Goal: Information Seeking & Learning: Learn about a topic

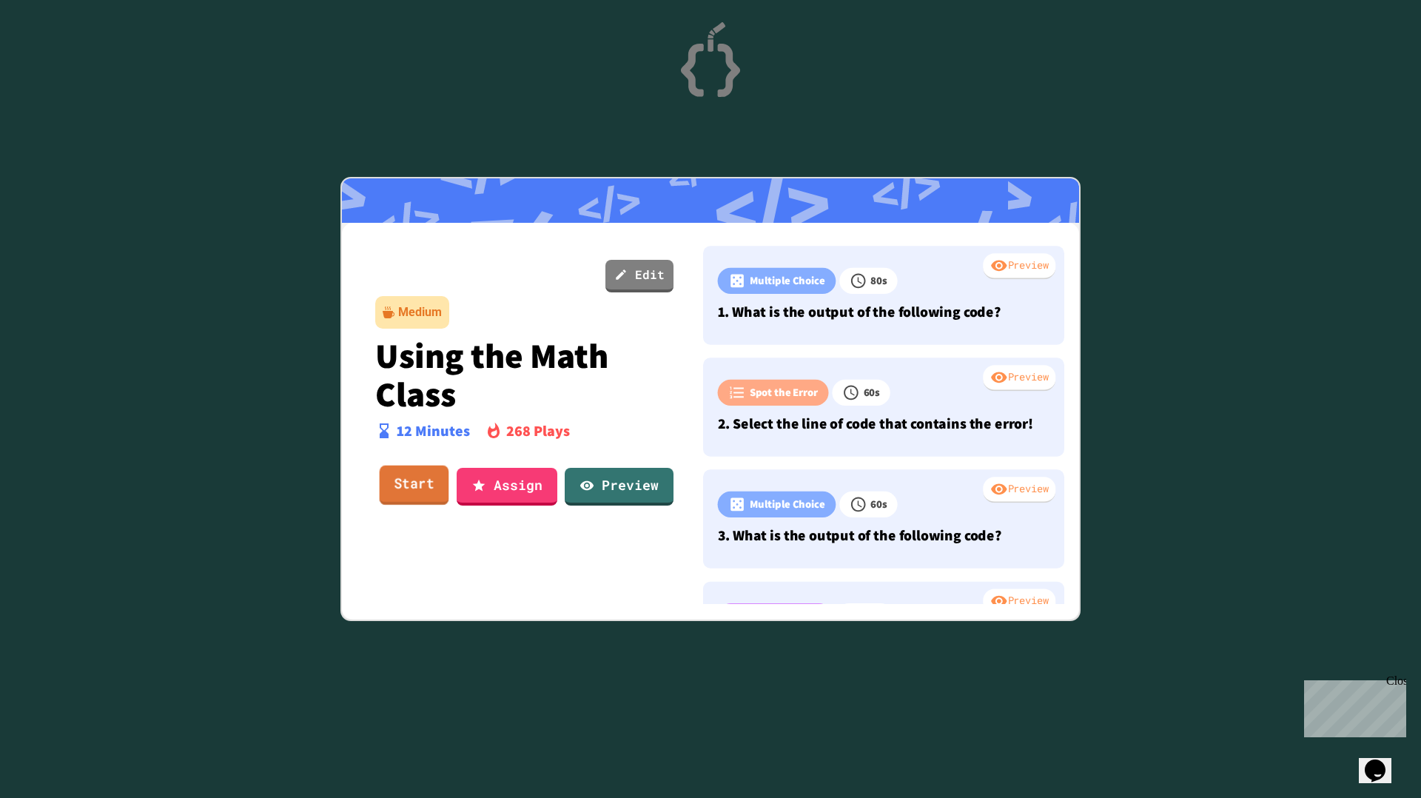
click at [431, 492] on link "Start" at bounding box center [415, 485] width 70 height 40
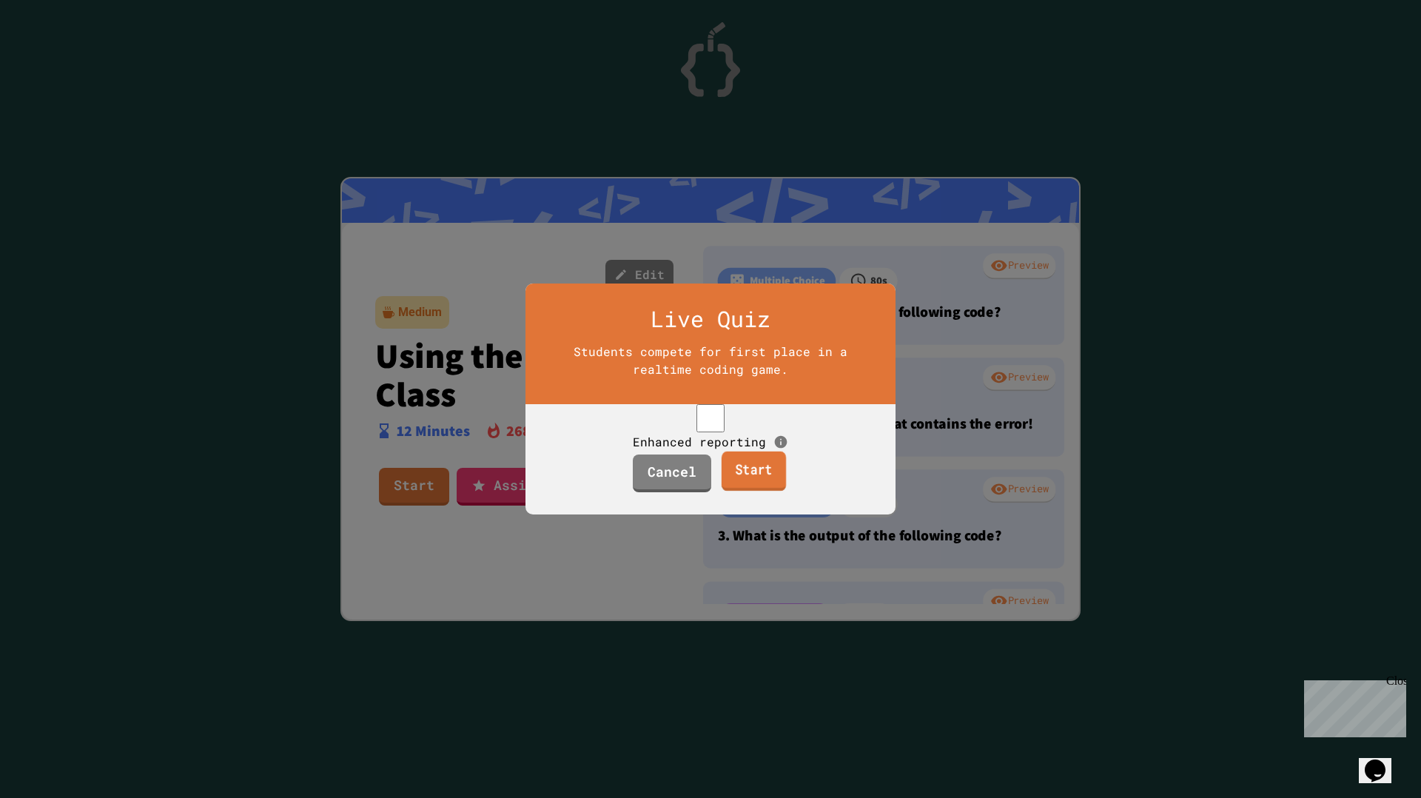
click at [767, 491] on link "Start" at bounding box center [753, 471] width 64 height 40
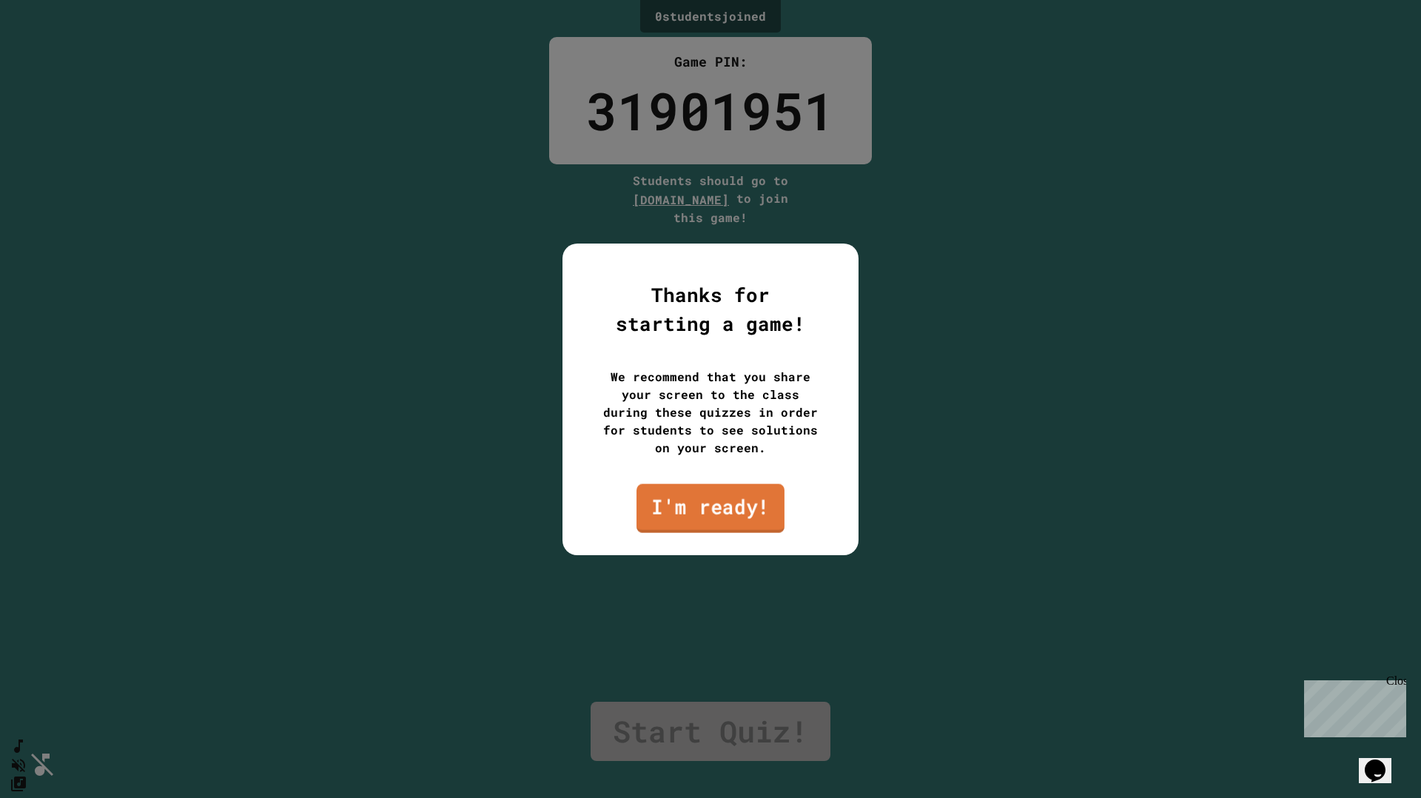
click at [656, 511] on link "I'm ready!" at bounding box center [710, 507] width 148 height 49
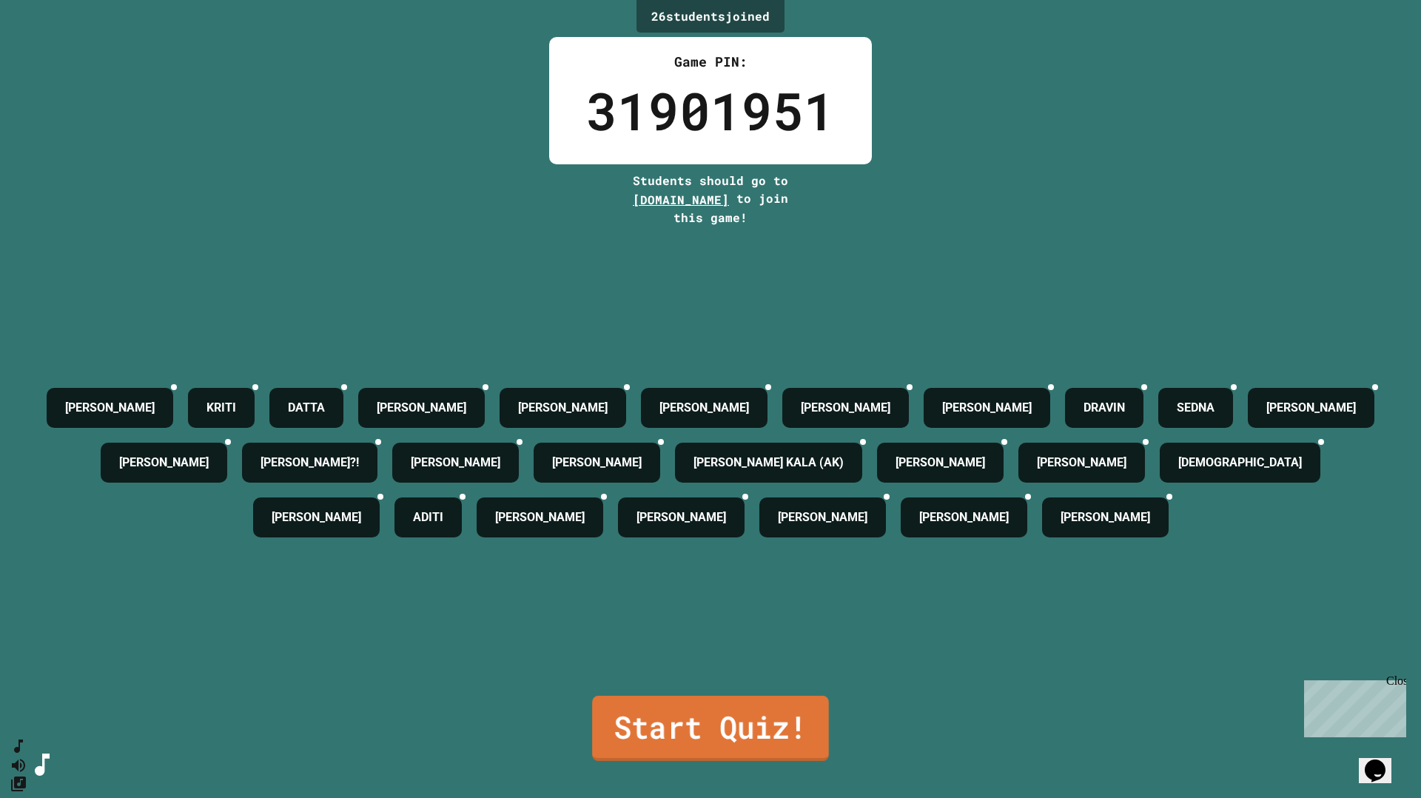
click at [742, 709] on link "Start Quiz!" at bounding box center [710, 728] width 237 height 65
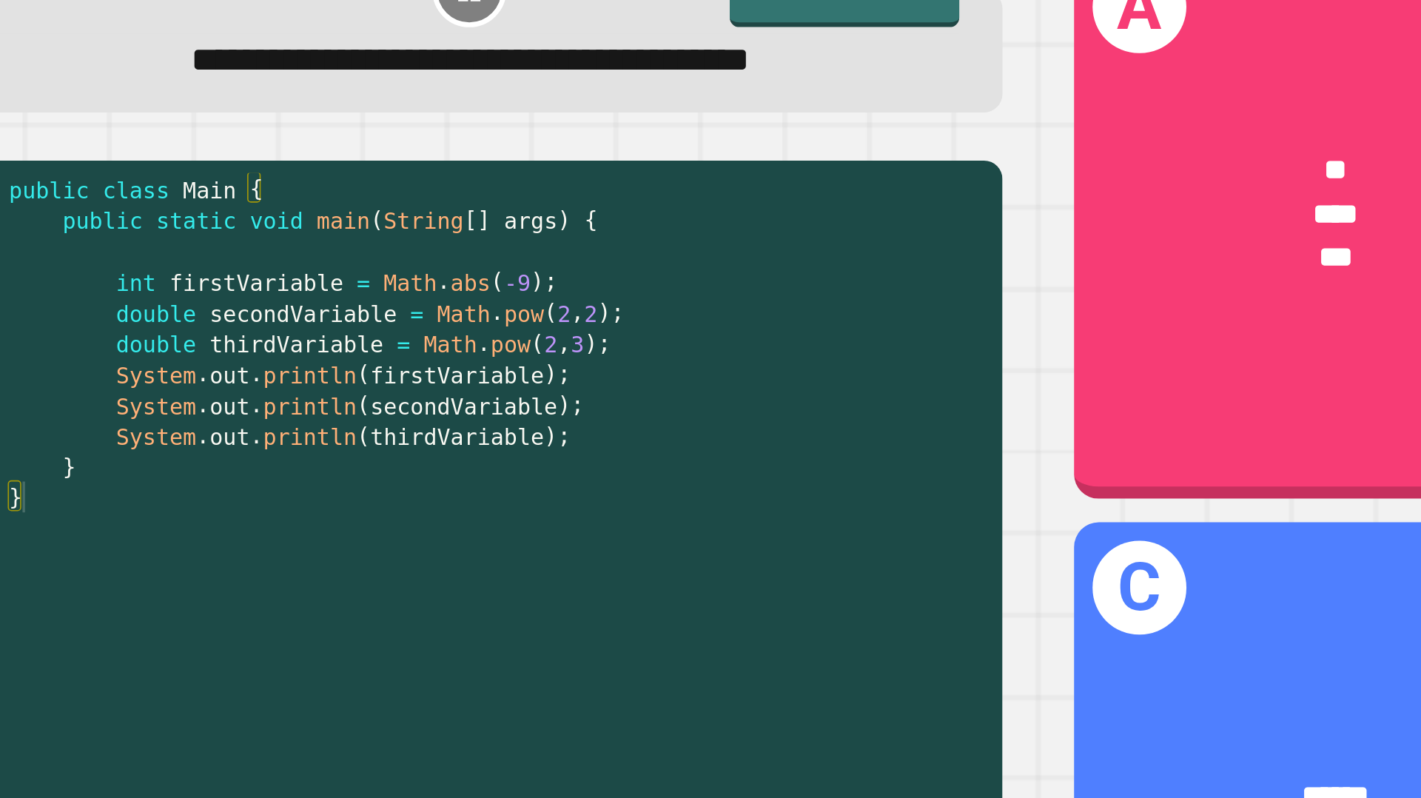
click at [166, 301] on div "public class Main { public static void main ( String [ ] args ) { int firstVari…" at bounding box center [385, 509] width 591 height 555
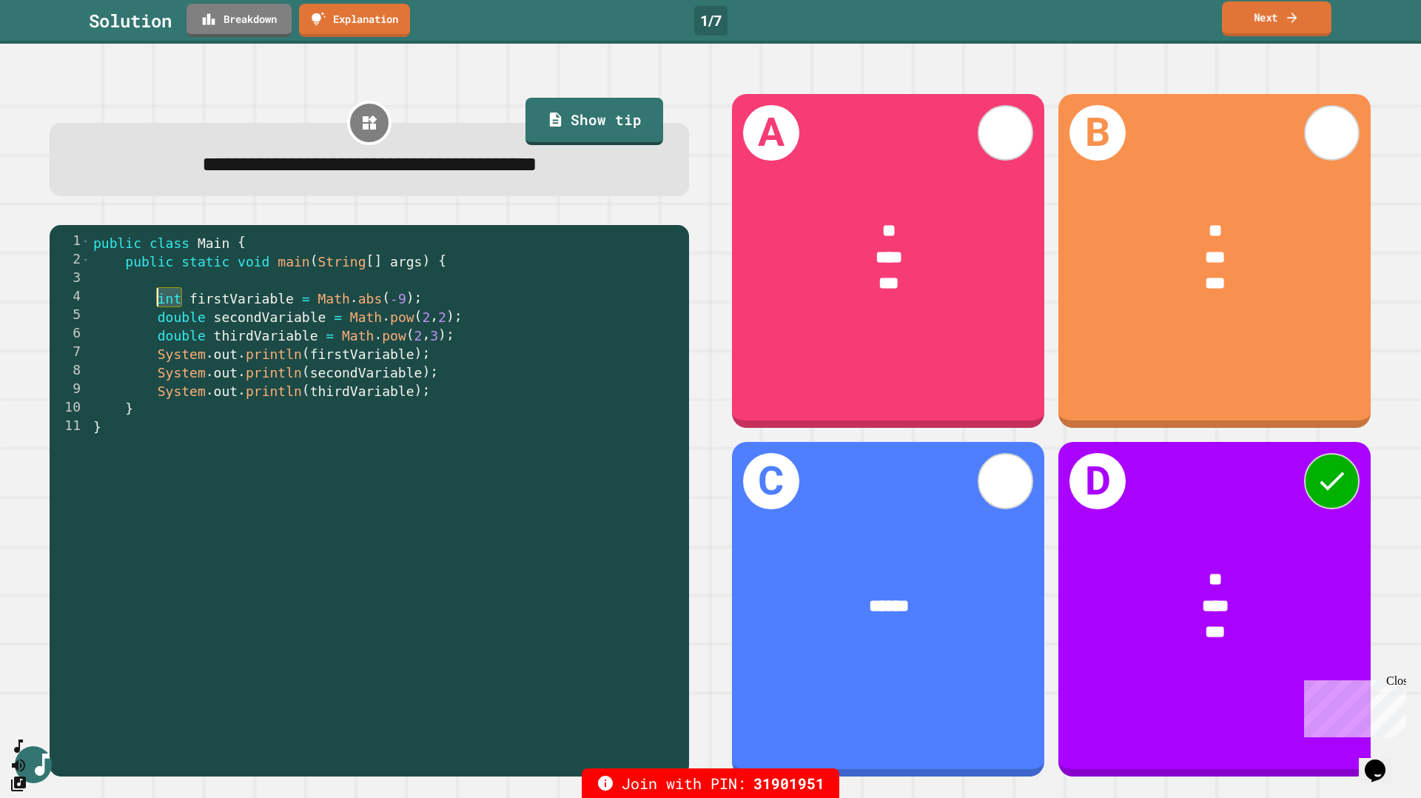
click at [1275, 29] on link "Next" at bounding box center [1277, 18] width 110 height 35
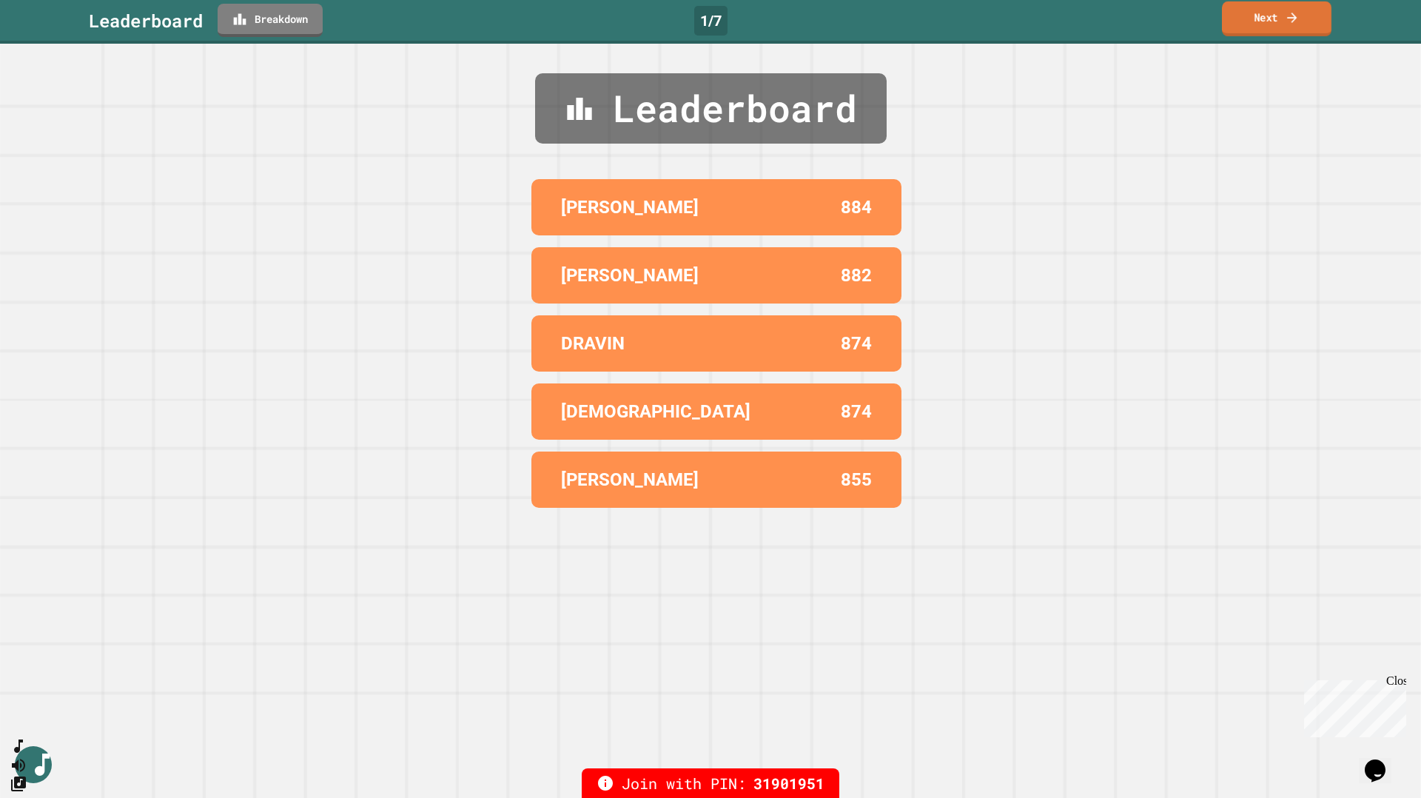
click at [1273, 32] on link "Next" at bounding box center [1277, 18] width 110 height 35
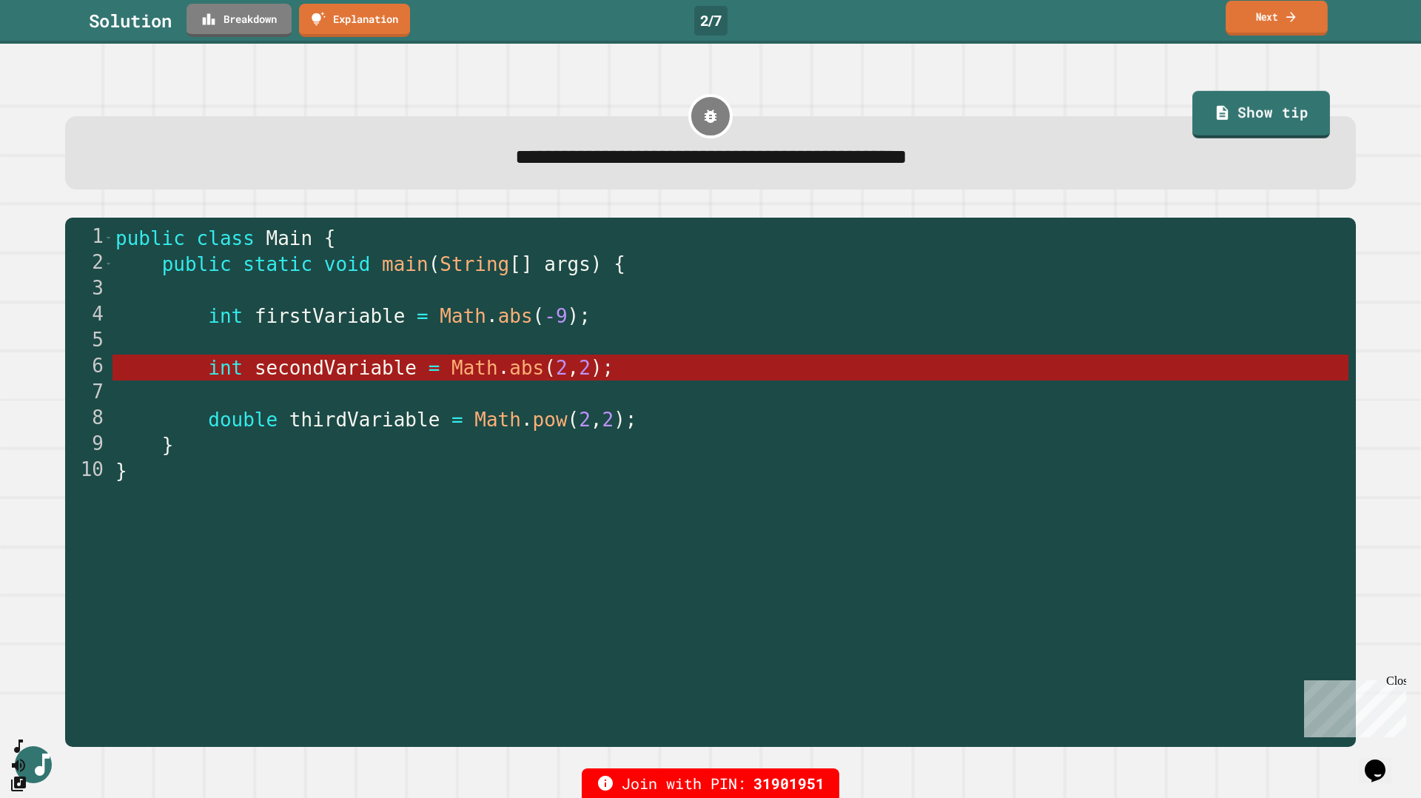
click at [1265, 12] on link "Next" at bounding box center [1276, 18] width 102 height 35
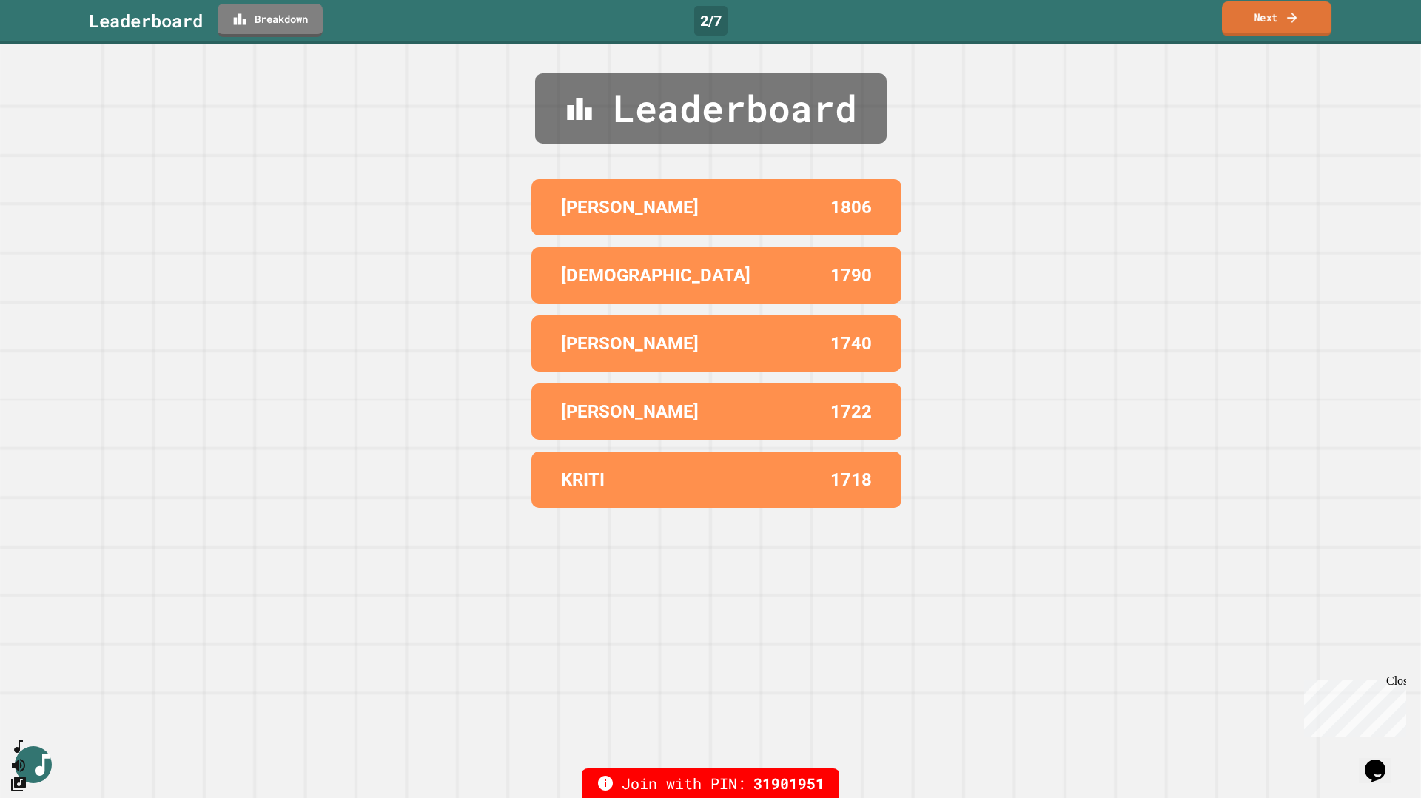
click at [1275, 17] on link "Next" at bounding box center [1277, 18] width 110 height 35
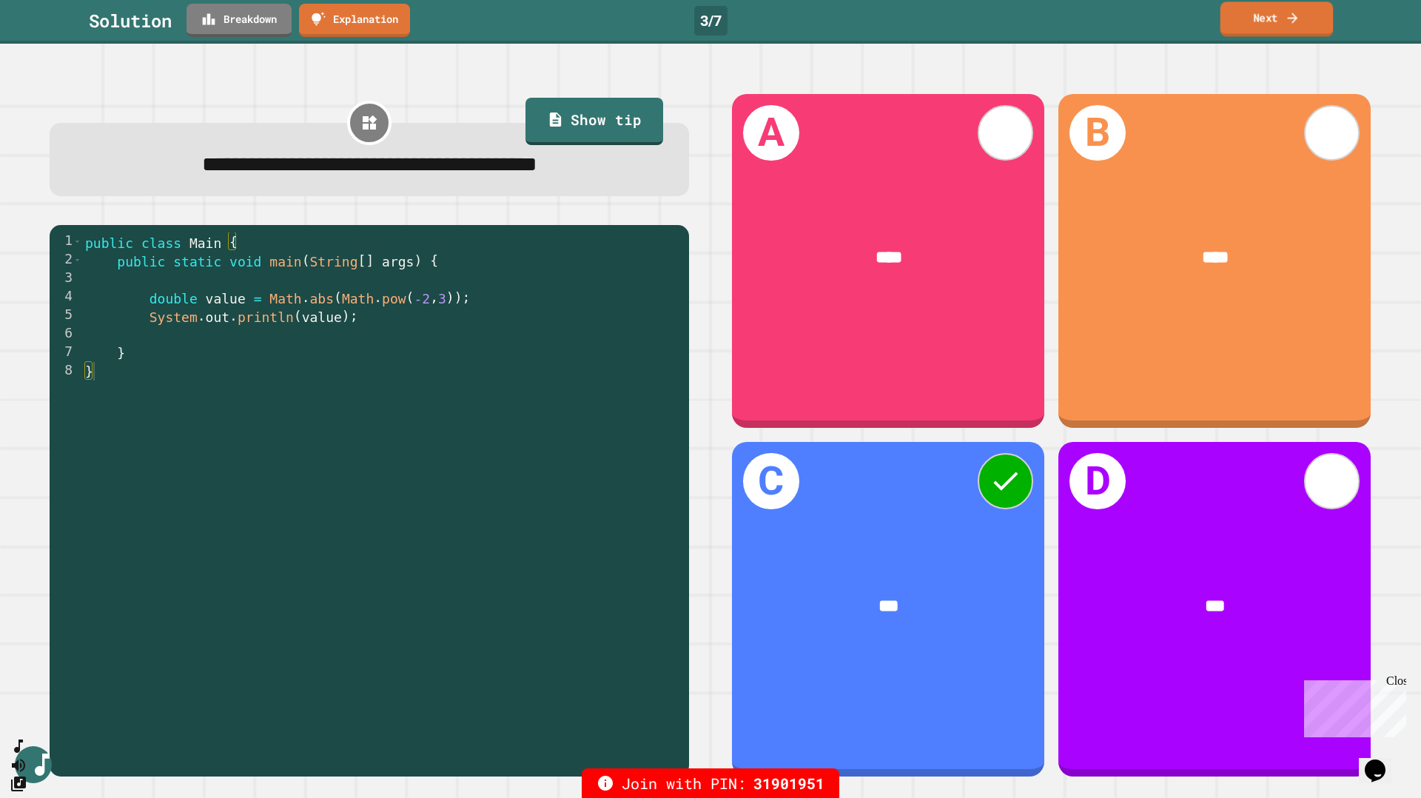
click at [1305, 8] on link "Next" at bounding box center [1276, 18] width 113 height 35
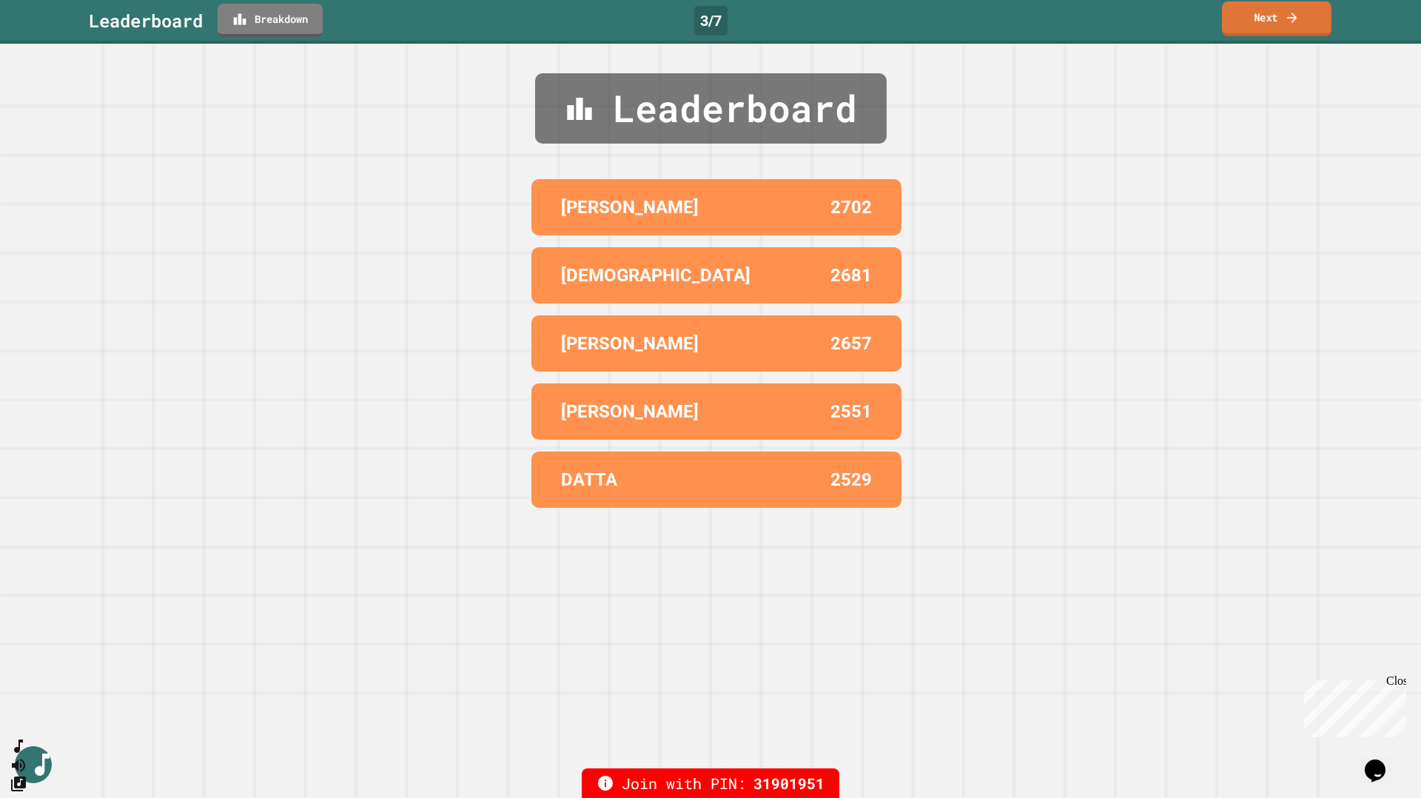
click at [1305, 8] on link "Next" at bounding box center [1277, 18] width 110 height 35
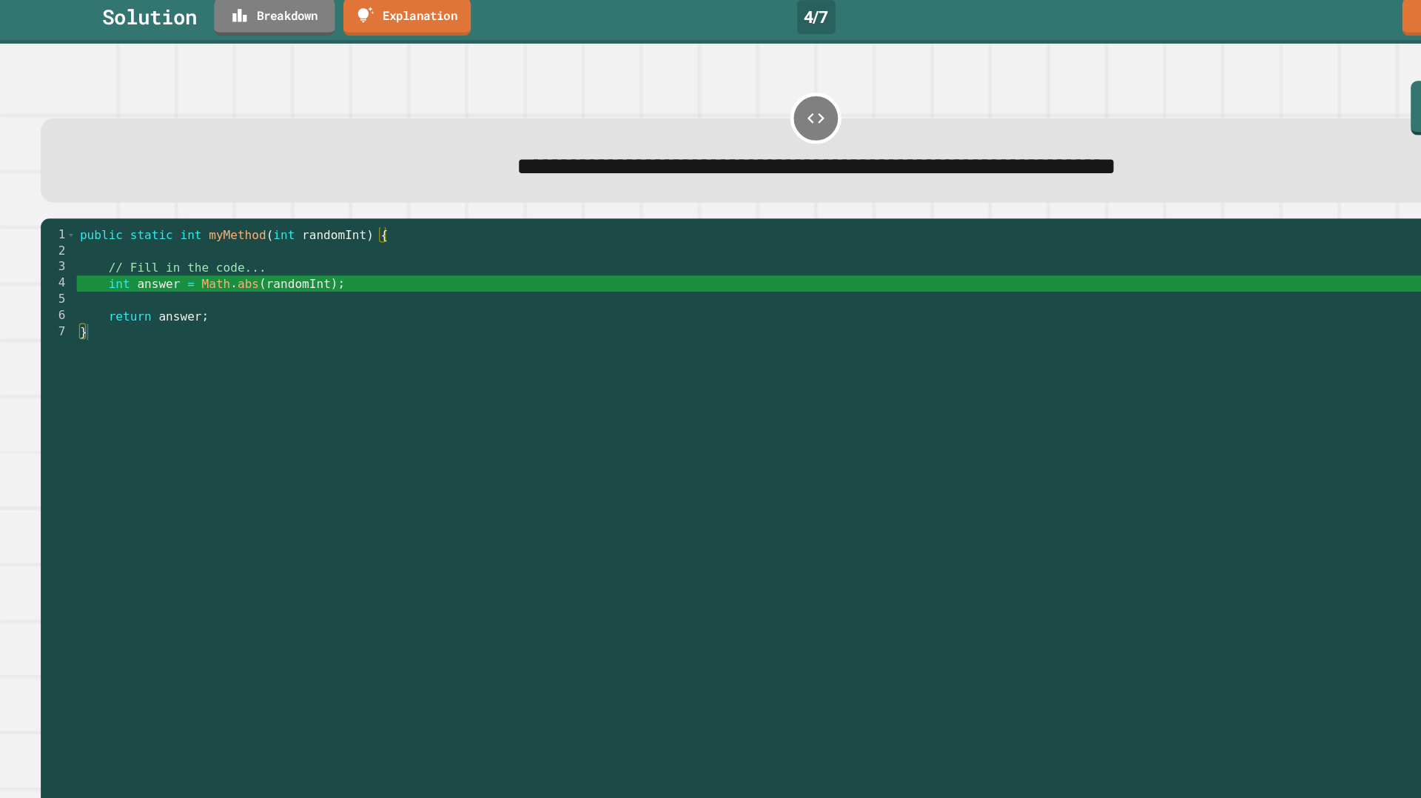
click at [528, 157] on span "**********" at bounding box center [711, 150] width 522 height 21
drag, startPoint x: 609, startPoint y: 152, endPoint x: 796, endPoint y: 155, distance: 187.2
click at [798, 155] on span "**********" at bounding box center [711, 150] width 522 height 21
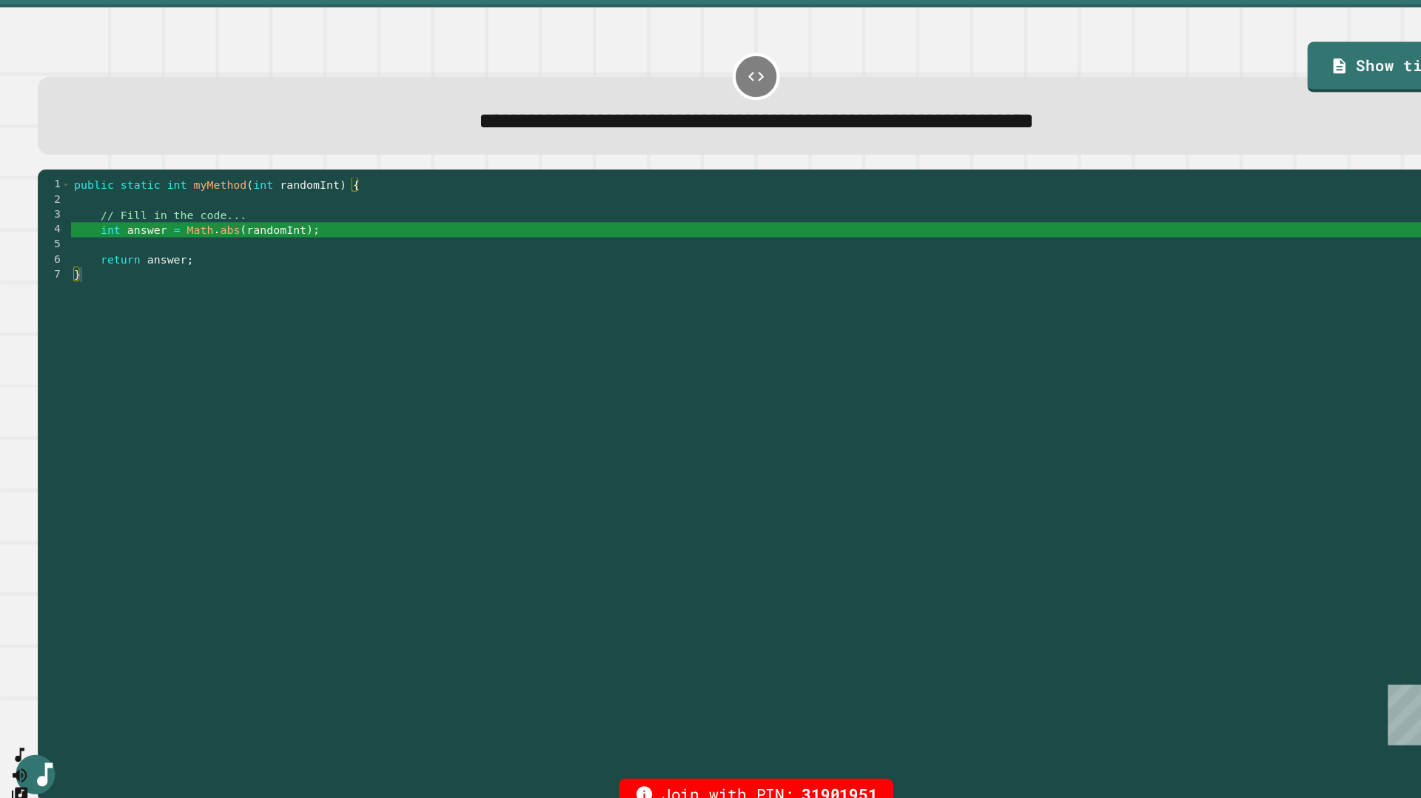
click at [888, 147] on span "**********" at bounding box center [711, 150] width 522 height 21
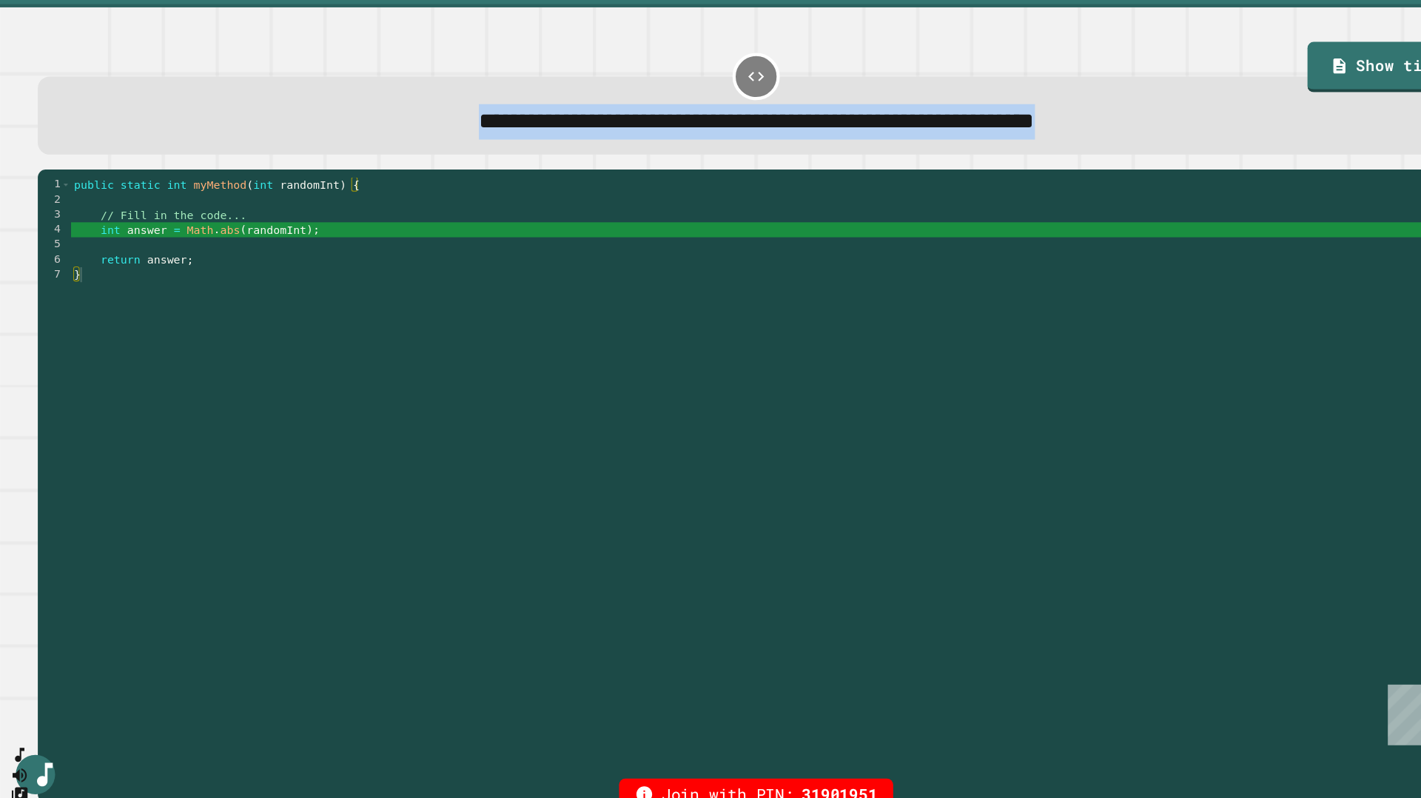
click at [888, 147] on span "**********" at bounding box center [711, 150] width 522 height 21
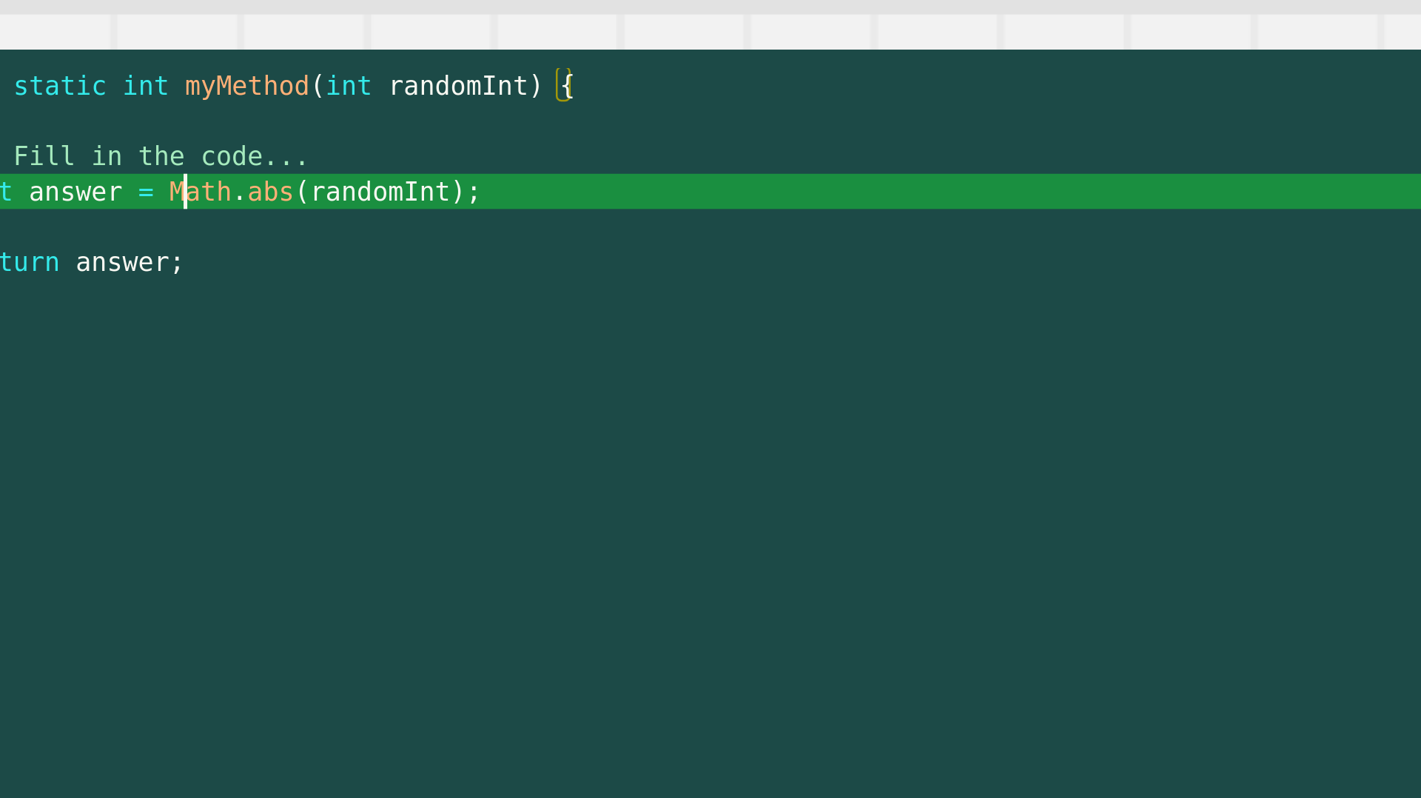
click at [180, 258] on div "public static int myMethod ( int randomInt ) { // Fill in the code... int answe…" at bounding box center [722, 498] width 1311 height 590
click at [180, 255] on div "public static int myMethod ( int randomInt ) { // Fill in the code... int answe…" at bounding box center [722, 498] width 1311 height 590
click at [183, 256] on div "public static int myMethod ( int randomInt ) { // Fill in the code... int answe…" at bounding box center [722, 498] width 1311 height 590
click at [238, 255] on div "public static int myMethod ( int randomInt ) { // Fill in the code... int answe…" at bounding box center [722, 498] width 1311 height 590
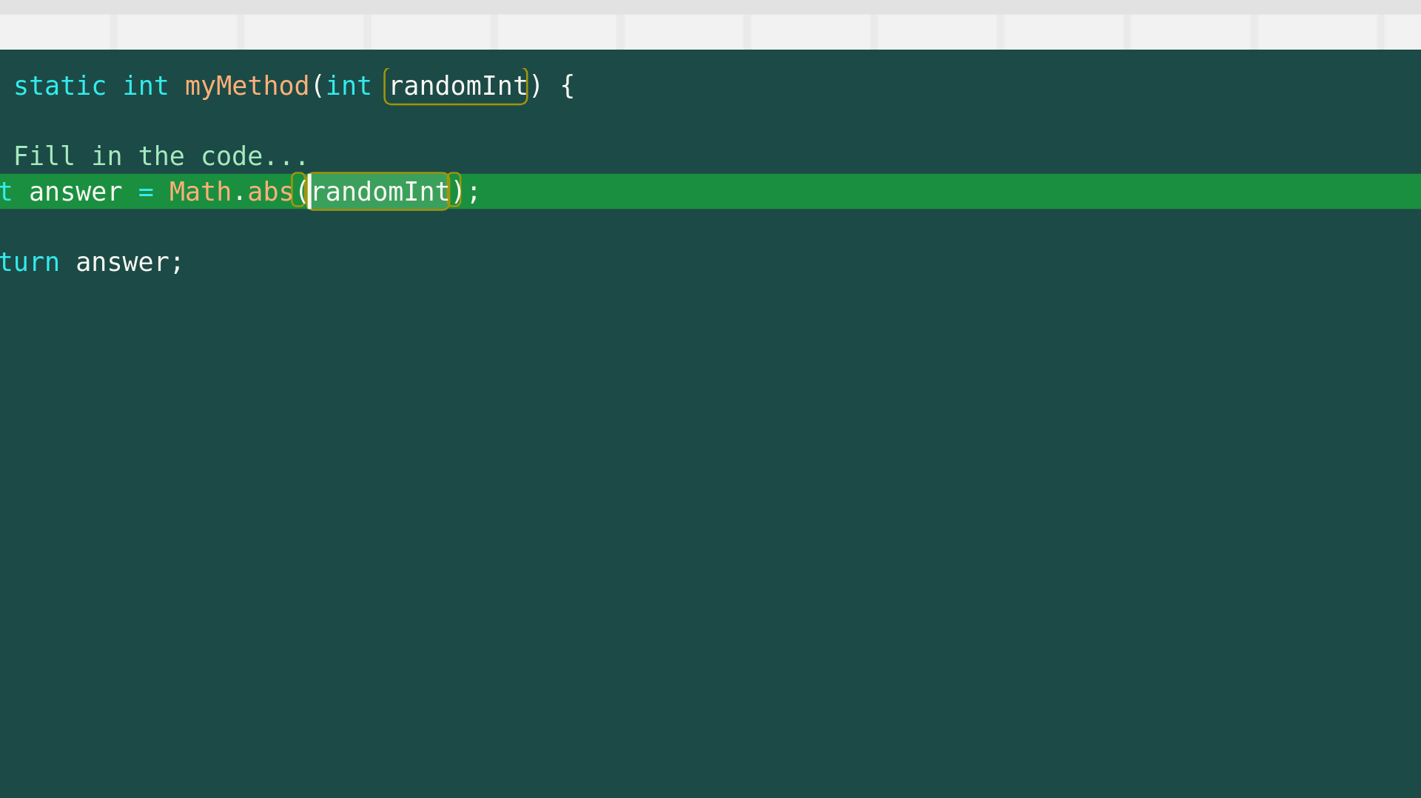
click at [232, 255] on div "public static int myMethod ( int randomInt ) { // Fill in the code... int answe…" at bounding box center [722, 498] width 1311 height 590
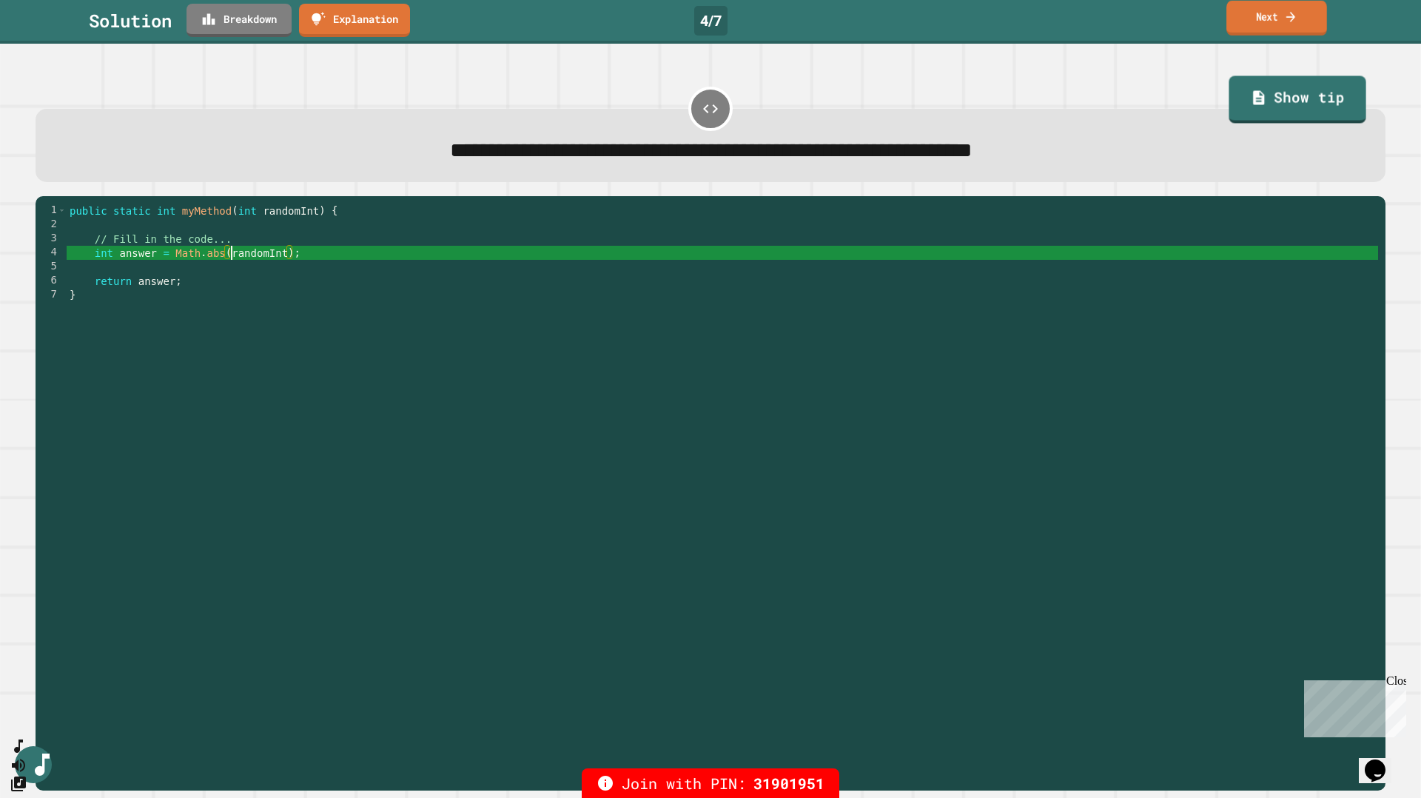
click at [1287, 28] on link "Next" at bounding box center [1276, 18] width 101 height 35
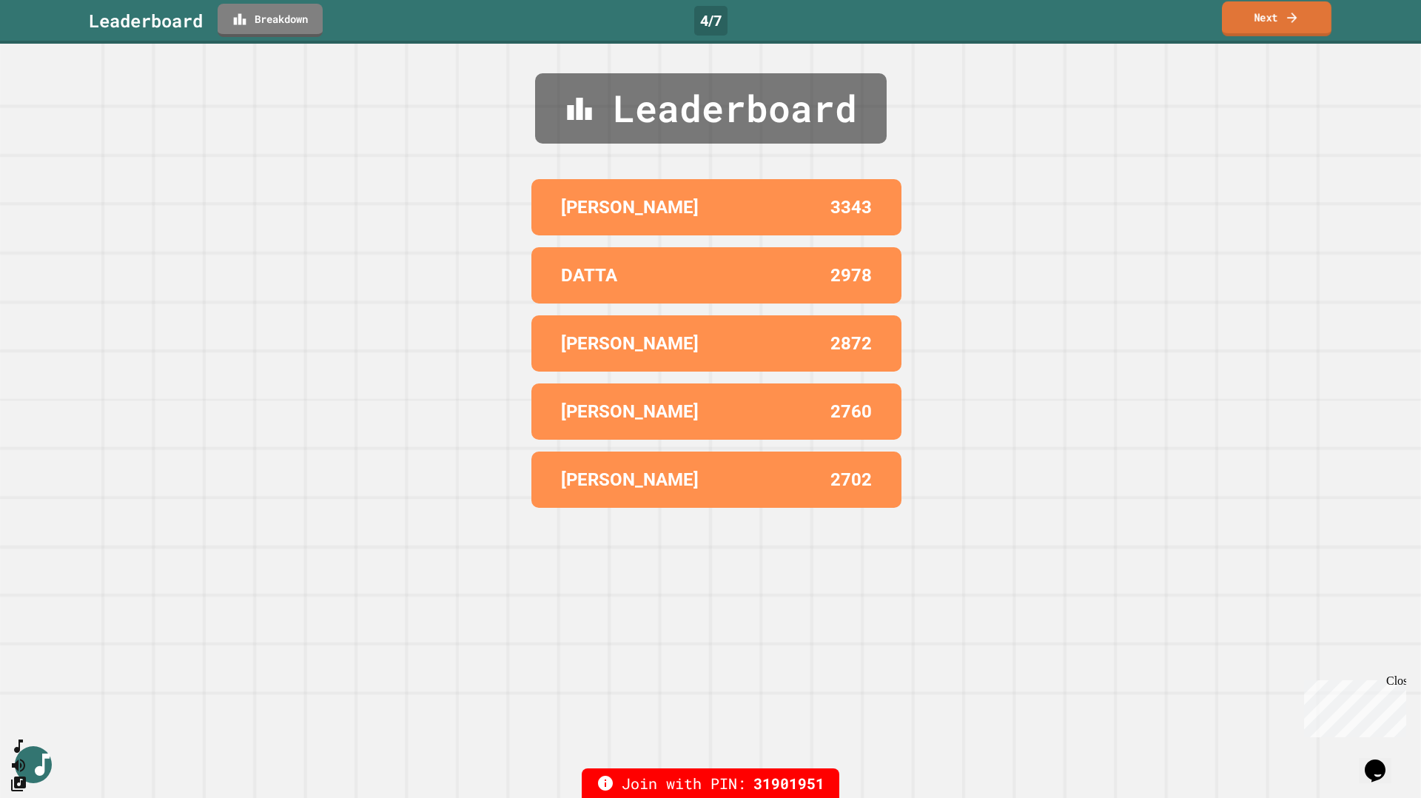
click at [1287, 28] on link "Next" at bounding box center [1277, 18] width 110 height 35
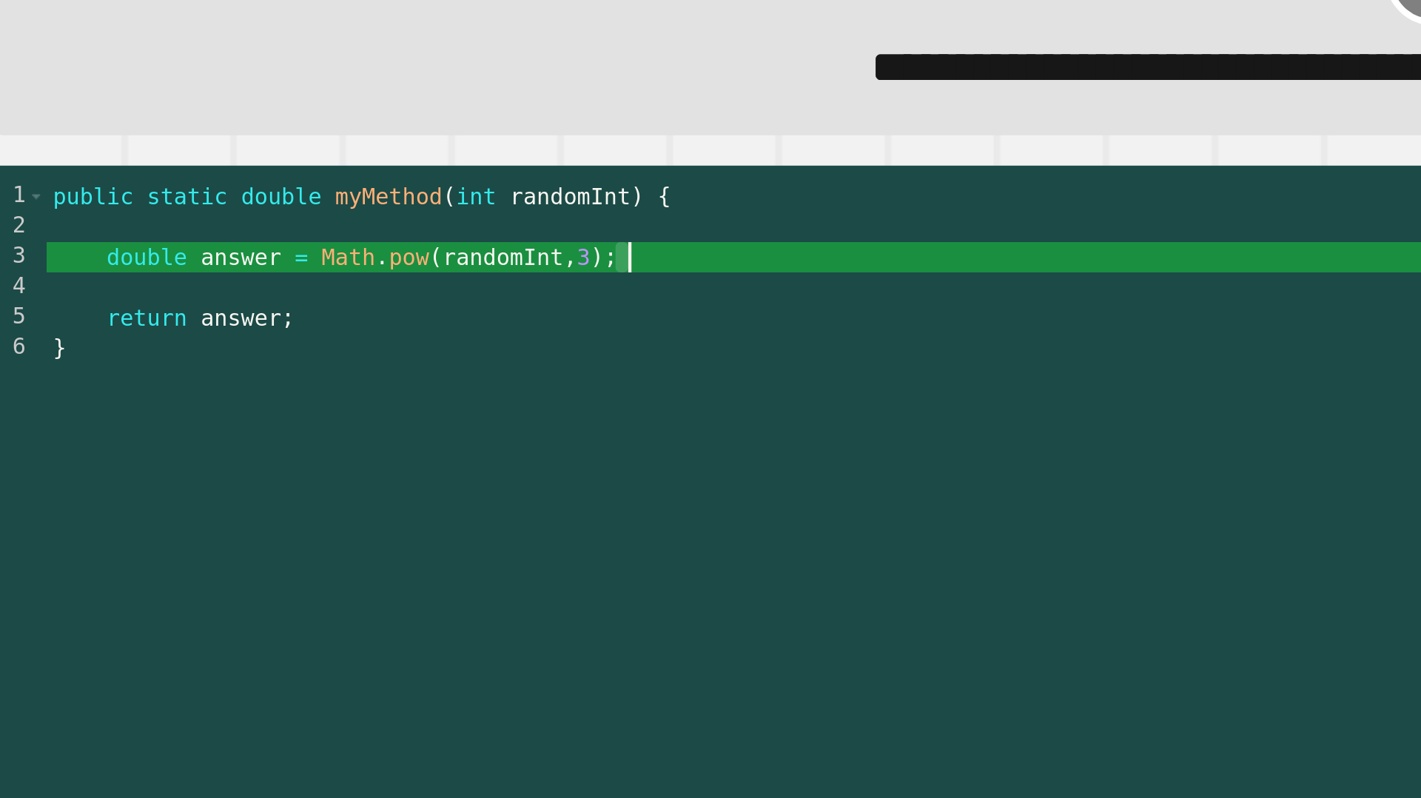
drag, startPoint x: 329, startPoint y: 243, endPoint x: 342, endPoint y: 246, distance: 13.8
click at [342, 246] on div "public static double myMethod ( int randomInt ) { double answer = Math . pow ( …" at bounding box center [722, 498] width 1311 height 590
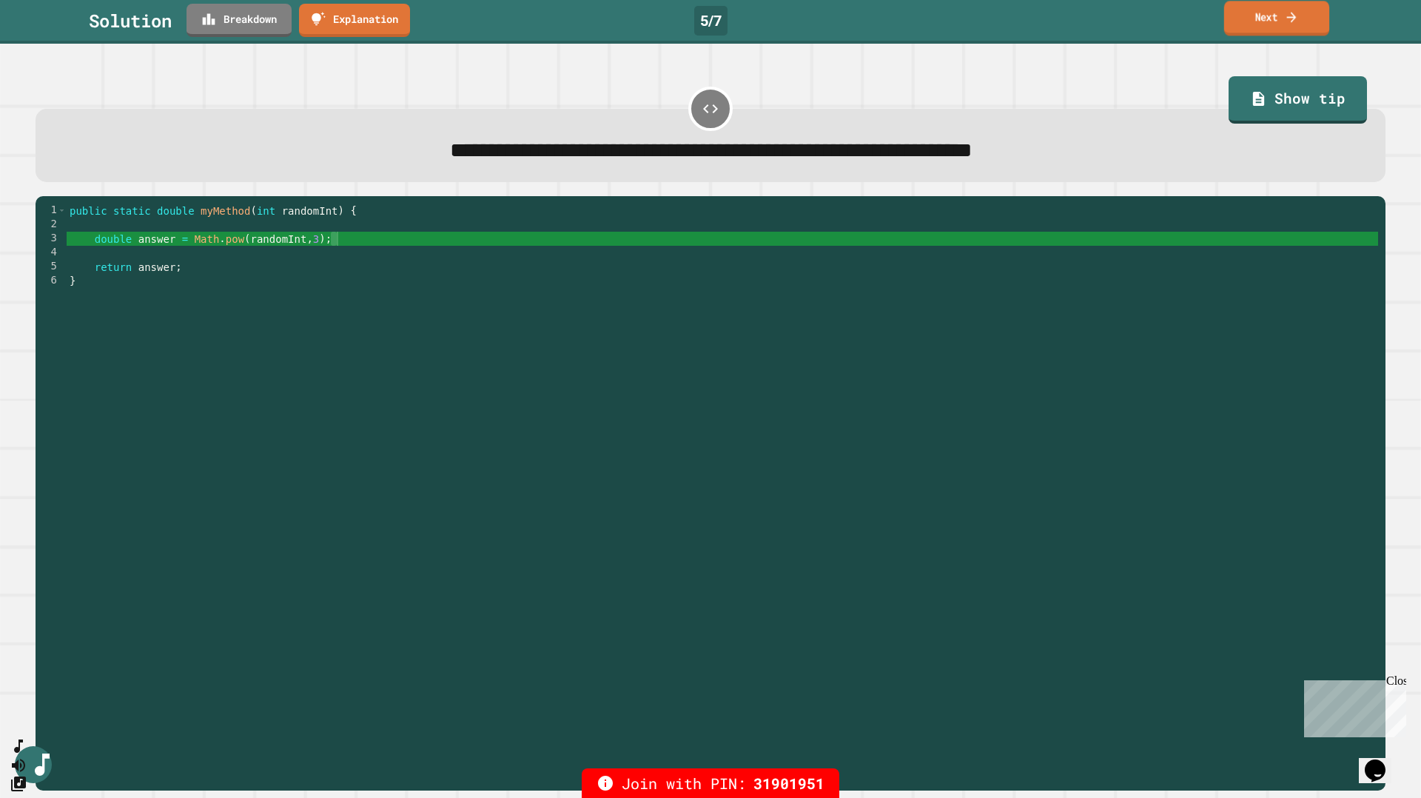
click at [1273, 32] on link "Next" at bounding box center [1276, 18] width 105 height 35
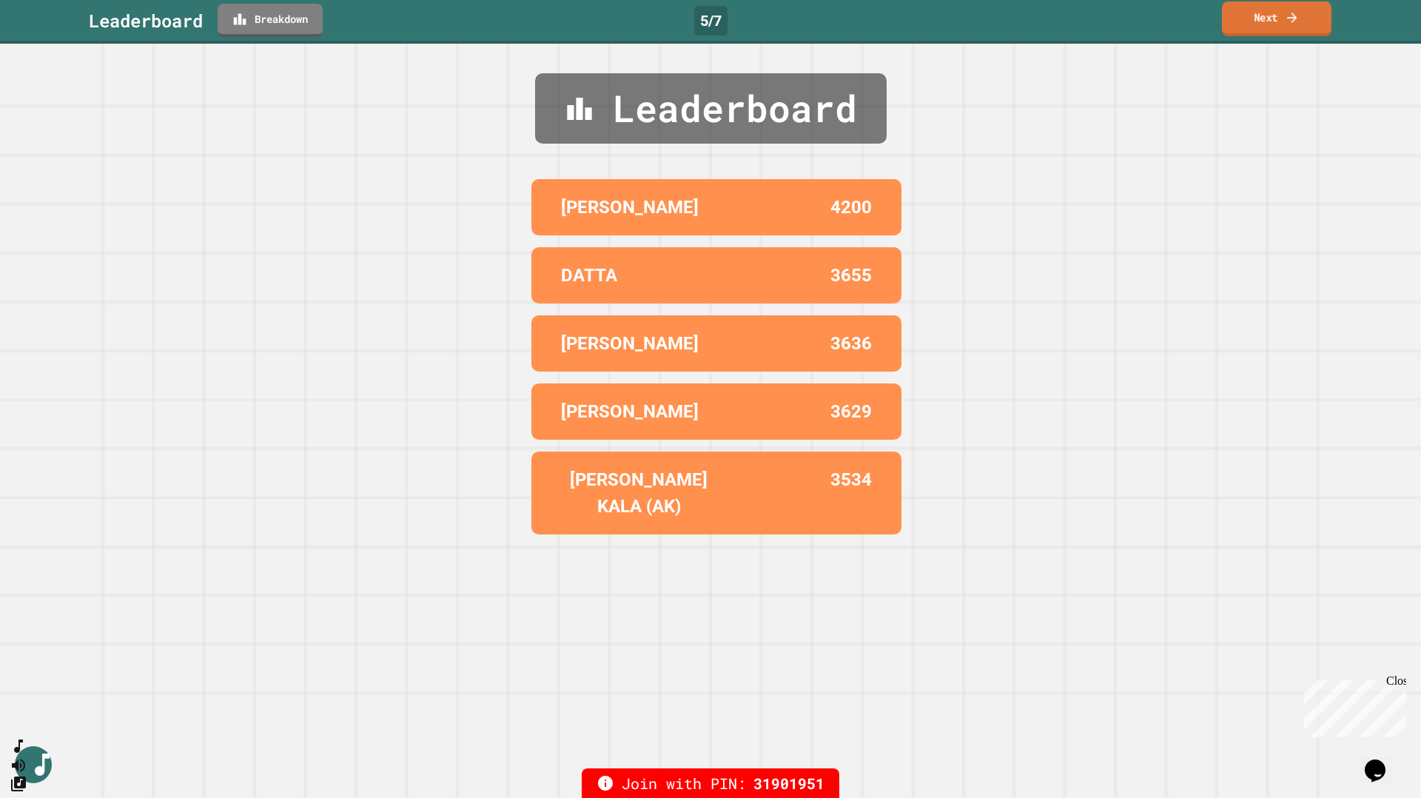
click at [1273, 32] on link "Next" at bounding box center [1277, 18] width 110 height 35
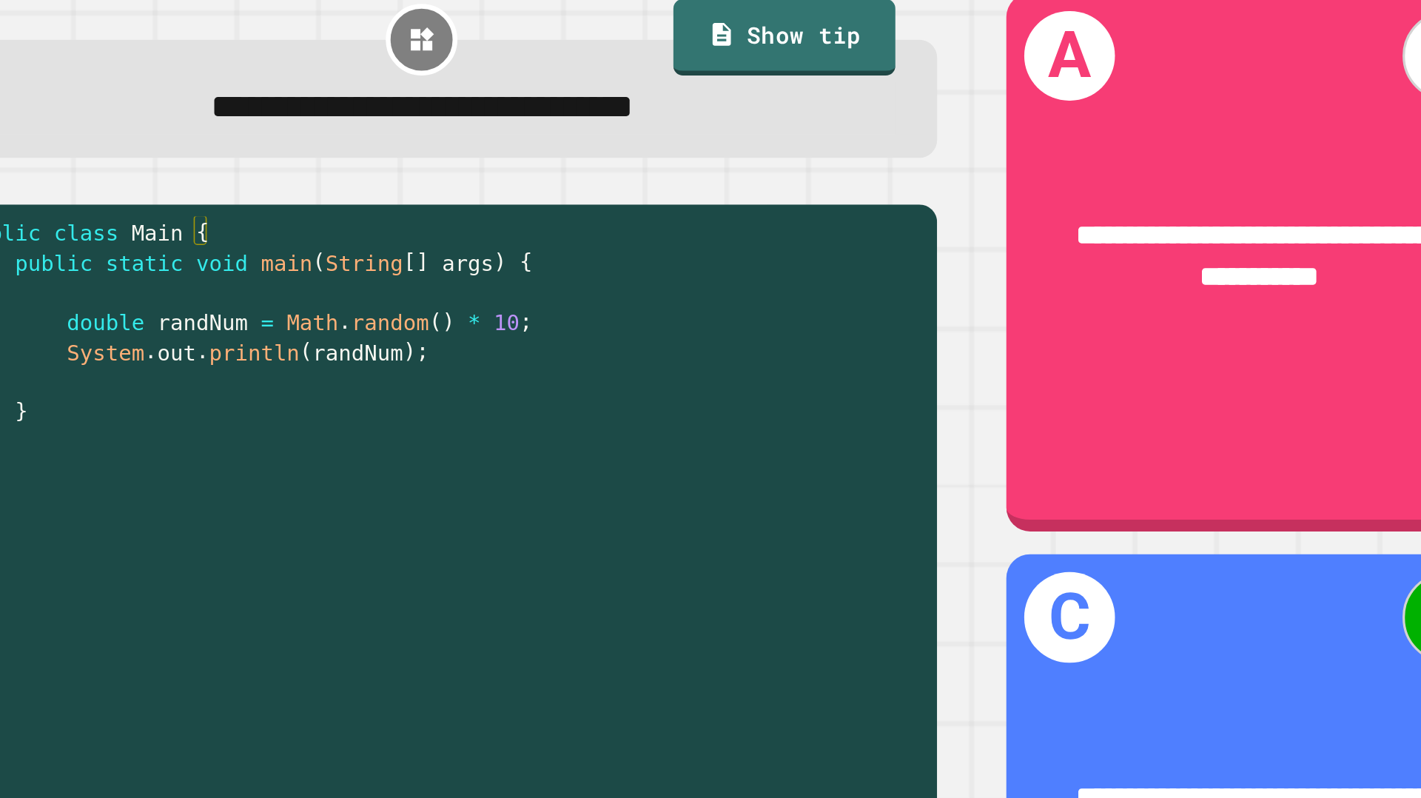
click at [358, 298] on div "public class Main { public static void main ( String [ ] args ) { double randNu…" at bounding box center [381, 509] width 599 height 555
click at [355, 306] on div "public class Main { public static void main ( String [ ] args ) { double randNu…" at bounding box center [381, 509] width 599 height 555
click at [411, 297] on div "public class Main { public static void main ( String [ ] args ) { double randNu…" at bounding box center [381, 509] width 599 height 555
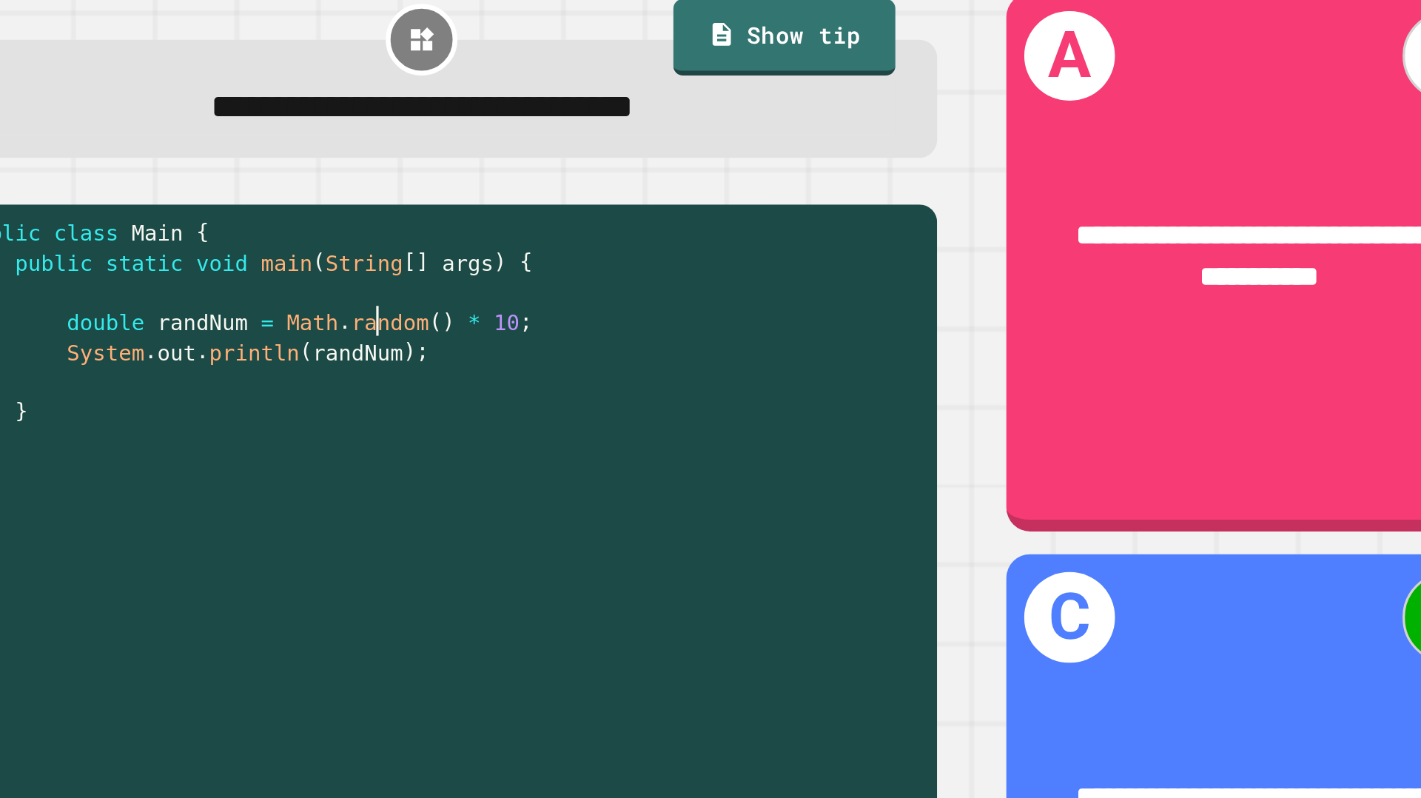
click at [337, 299] on div "public class Main { public static void main ( String [ ] args ) { double randNu…" at bounding box center [381, 509] width 599 height 555
click at [338, 297] on div "public class Main { public static void main ( String [ ] args ) { double randNu…" at bounding box center [381, 509] width 599 height 555
click at [416, 298] on div "public class Main { public static void main ( String [ ] args ) { double randNu…" at bounding box center [381, 509] width 599 height 555
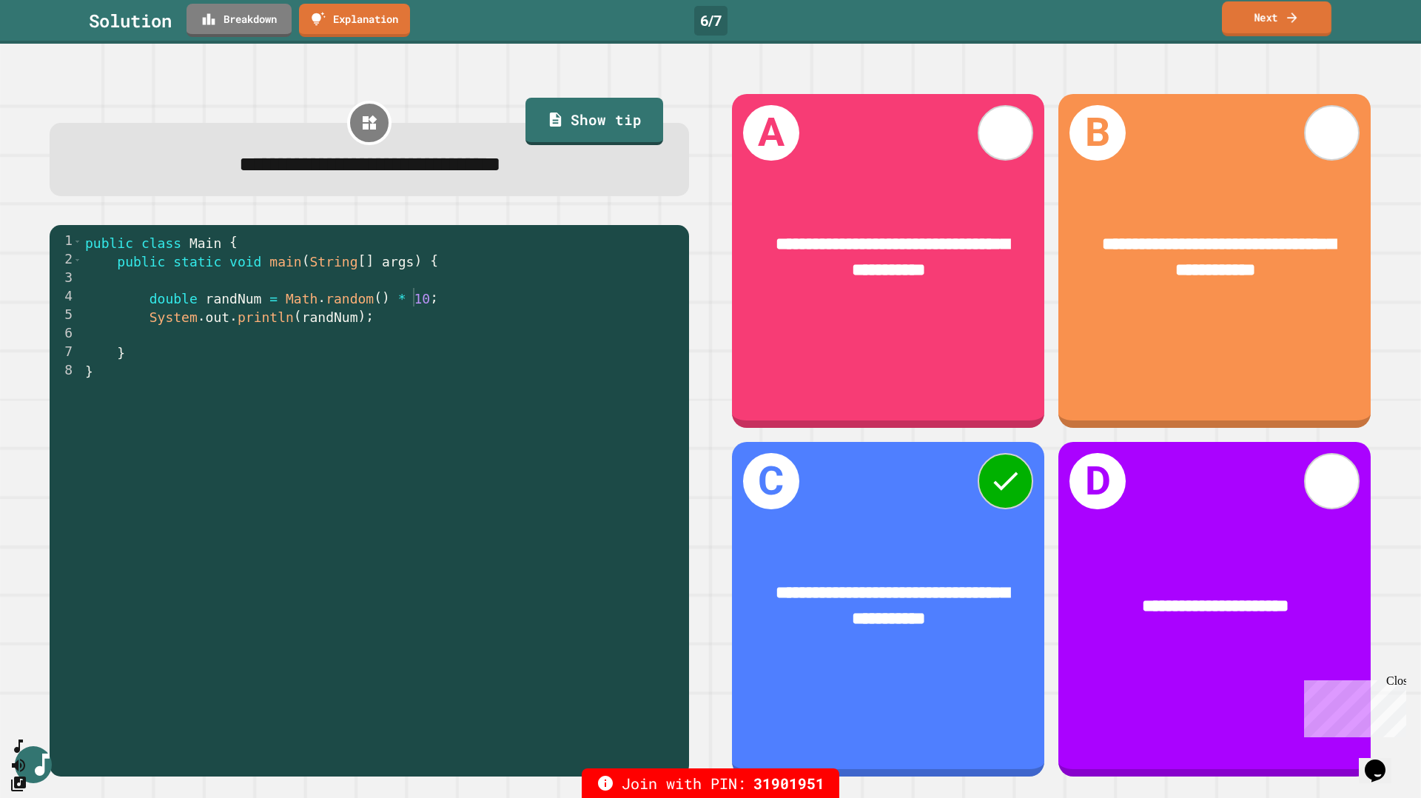
click at [1287, 12] on icon at bounding box center [1291, 18] width 15 height 16
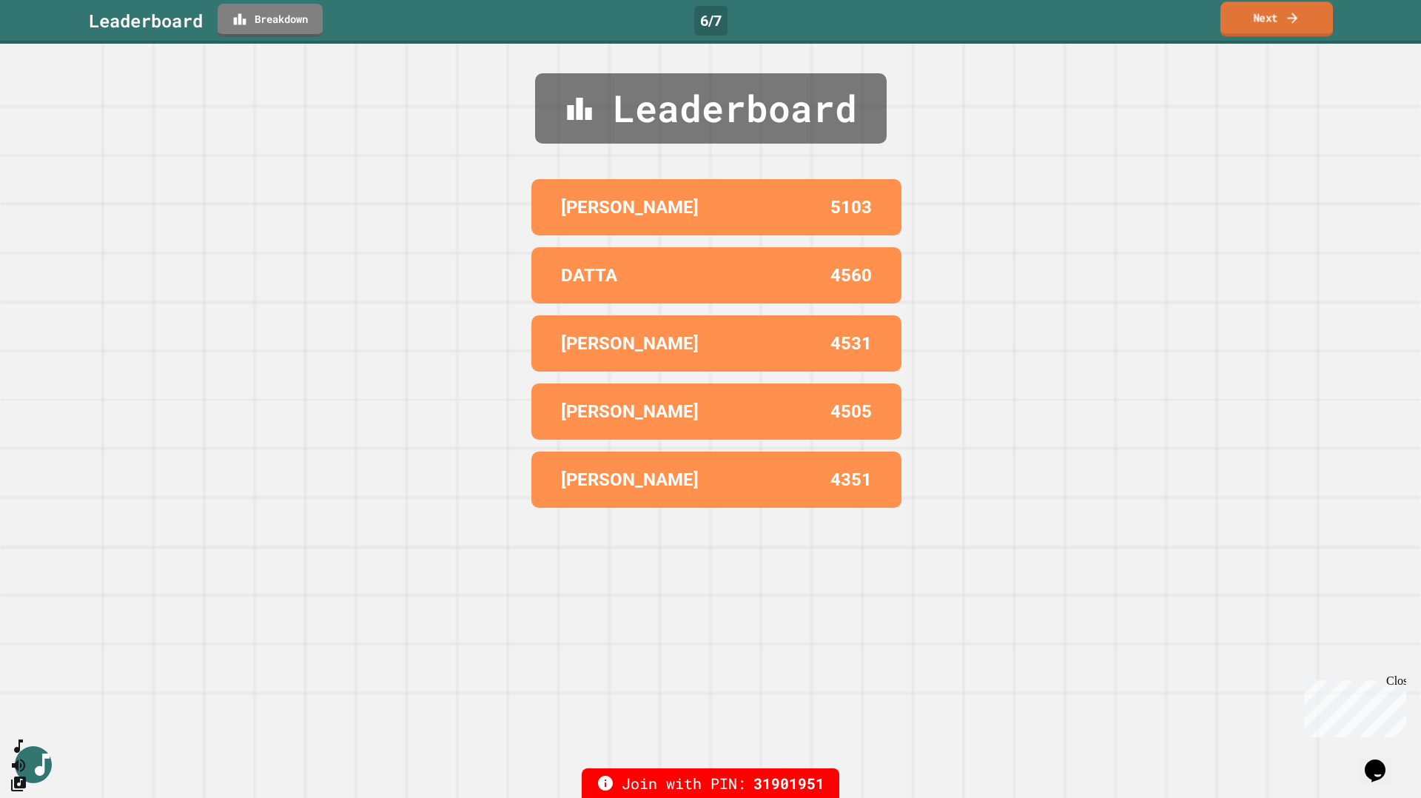
click at [1299, 27] on link "Next" at bounding box center [1276, 18] width 112 height 35
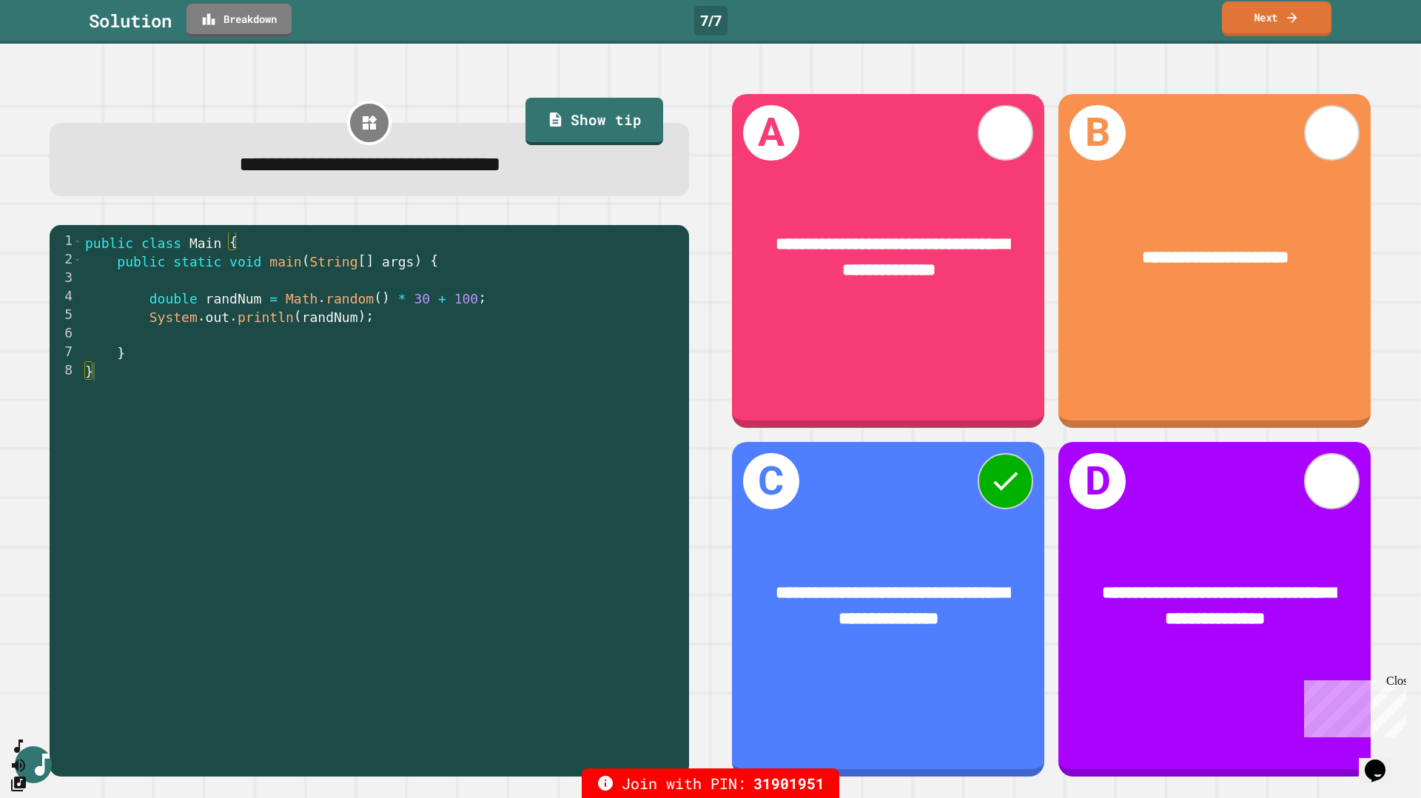
click at [1276, 25] on link "Next" at bounding box center [1277, 18] width 110 height 35
